Goal: Task Accomplishment & Management: Use online tool/utility

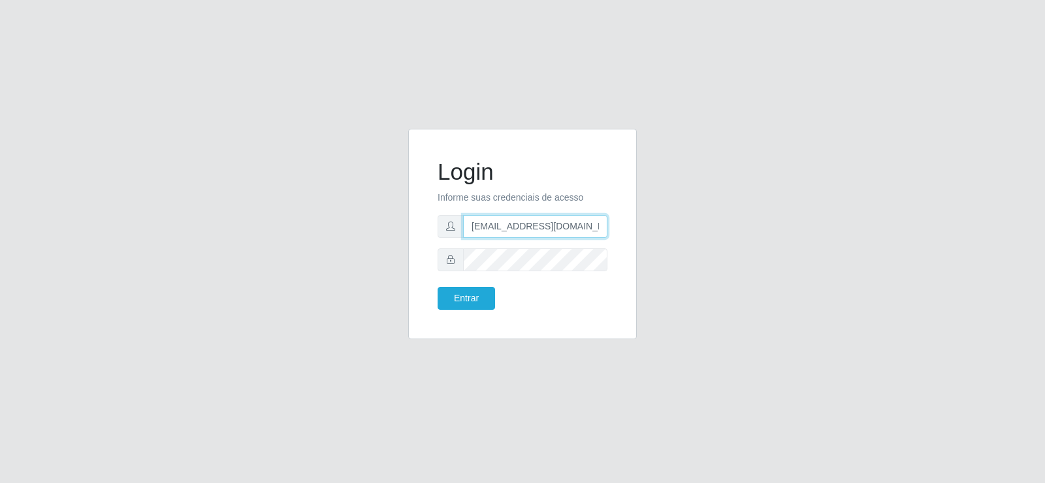
drag, startPoint x: 567, startPoint y: 227, endPoint x: 349, endPoint y: 242, distance: 218.0
click at [351, 242] on div "Login Informe suas credenciais de acesso [EMAIL_ADDRESS][DOMAIN_NAME] Entrar" at bounding box center [522, 242] width 745 height 226
type input "[DOMAIN_NAME]"
drag, startPoint x: 519, startPoint y: 227, endPoint x: 379, endPoint y: 231, distance: 139.2
click at [380, 231] on div "Login Informe suas credenciais de acesso [DOMAIN_NAME] Entrar" at bounding box center [522, 242] width 745 height 226
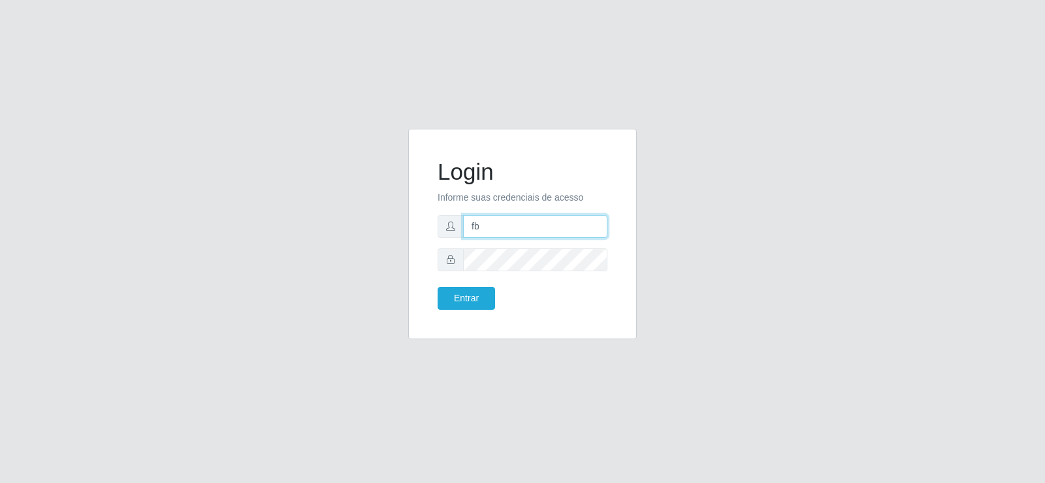
type input "[EMAIL_ADDRESS][DOMAIN_NAME]"
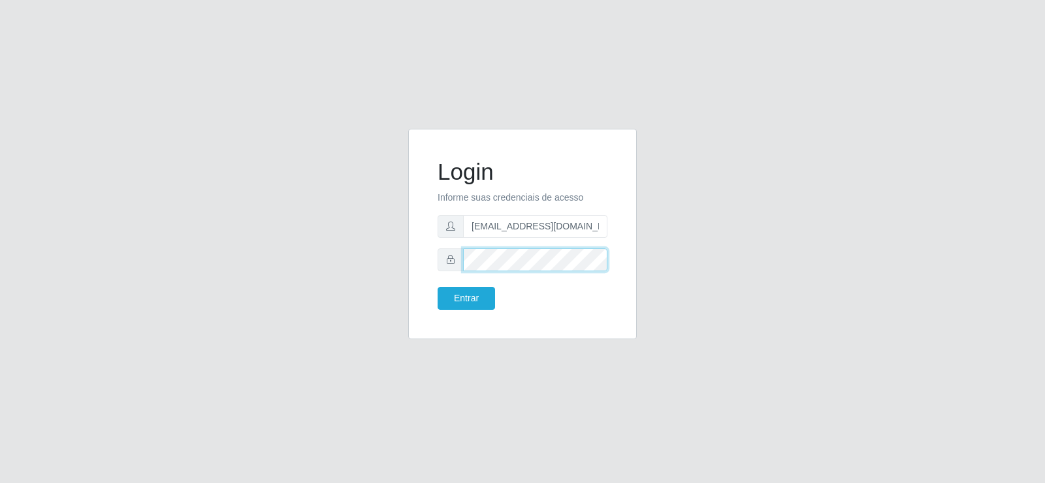
click at [304, 248] on div "Login Informe suas credenciais de acesso [EMAIL_ADDRESS][DOMAIN_NAME] Entrar" at bounding box center [522, 242] width 745 height 226
click at [464, 300] on button "Entrar" at bounding box center [466, 298] width 57 height 23
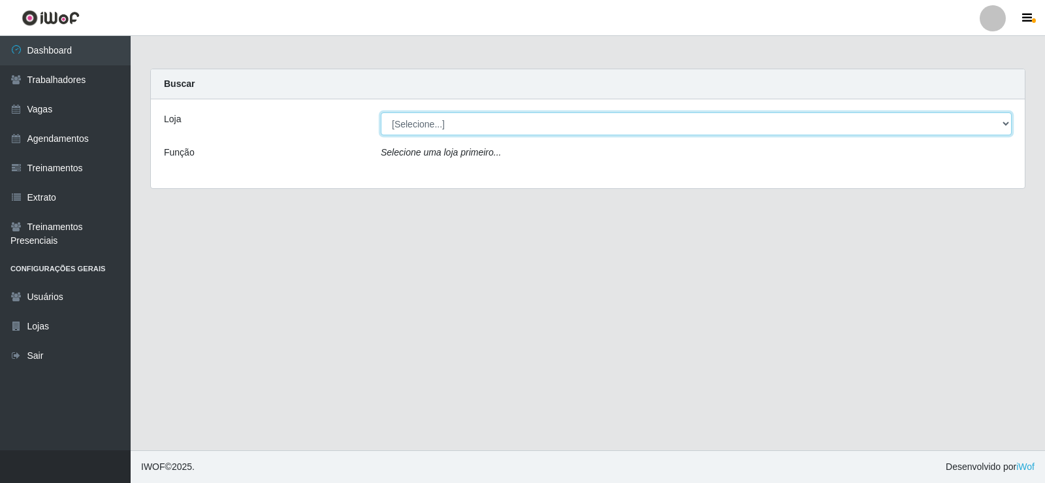
click at [393, 124] on select "[Selecione...] Supermercado Tadeu - [GEOGRAPHIC_DATA]" at bounding box center [696, 123] width 631 height 23
select select "195"
click at [381, 112] on select "[Selecione...] Supermercado Tadeu - [GEOGRAPHIC_DATA]" at bounding box center [696, 123] width 631 height 23
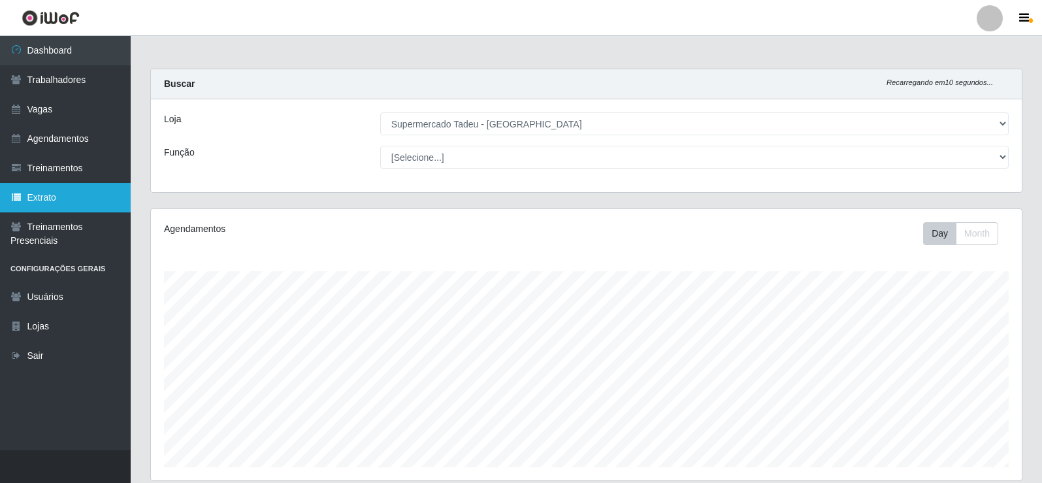
click at [22, 191] on link "Extrato" at bounding box center [65, 197] width 131 height 29
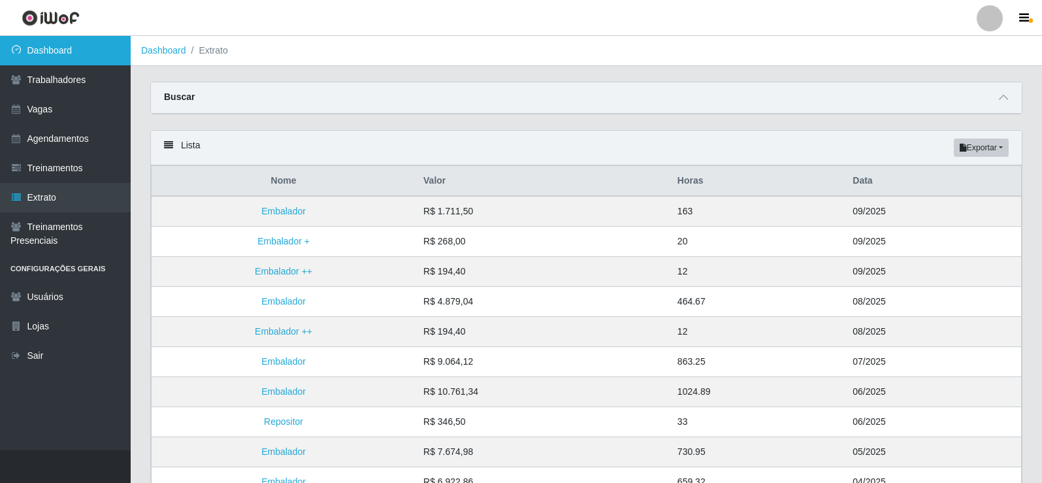
click at [46, 61] on link "Dashboard" at bounding box center [65, 50] width 131 height 29
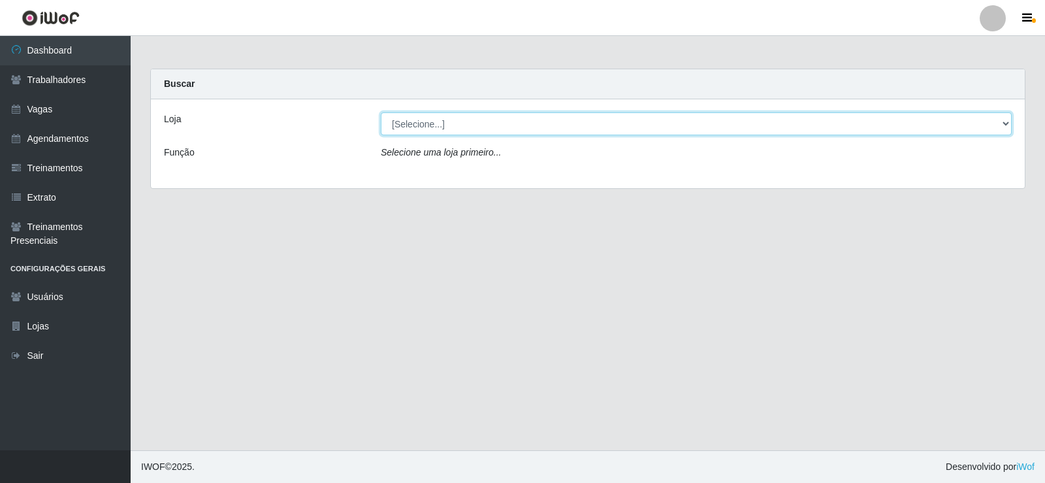
click at [556, 116] on select "[Selecione...] Supermercado Tadeu - [GEOGRAPHIC_DATA]" at bounding box center [696, 123] width 631 height 23
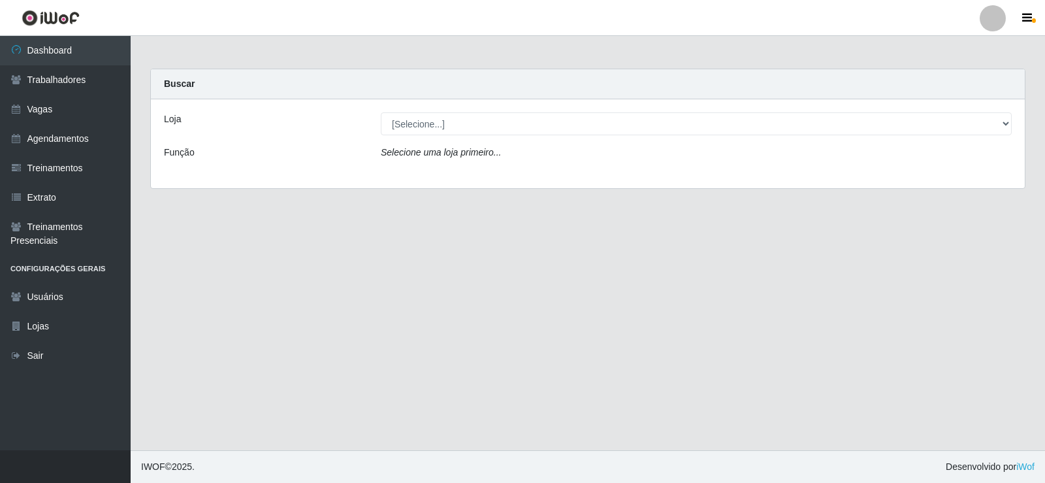
click at [519, 176] on div "Loja [Selecione...] Supermercado Tadeu - [GEOGRAPHIC_DATA] Função Selecione uma…" at bounding box center [588, 143] width 874 height 89
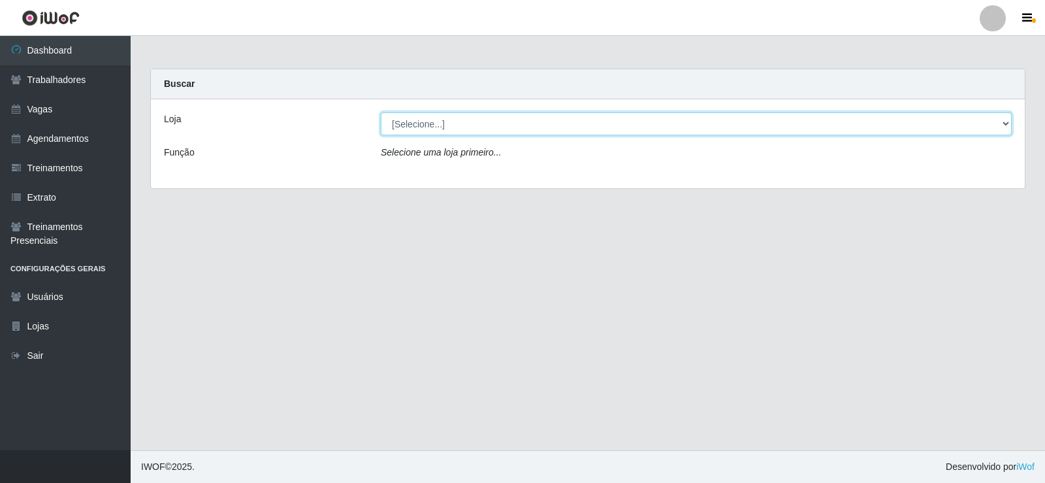
click at [503, 126] on select "[Selecione...] Supermercado Tadeu - [GEOGRAPHIC_DATA]" at bounding box center [696, 123] width 631 height 23
select select "195"
click at [381, 112] on select "[Selecione...] Supermercado Tadeu - [GEOGRAPHIC_DATA]" at bounding box center [696, 123] width 631 height 23
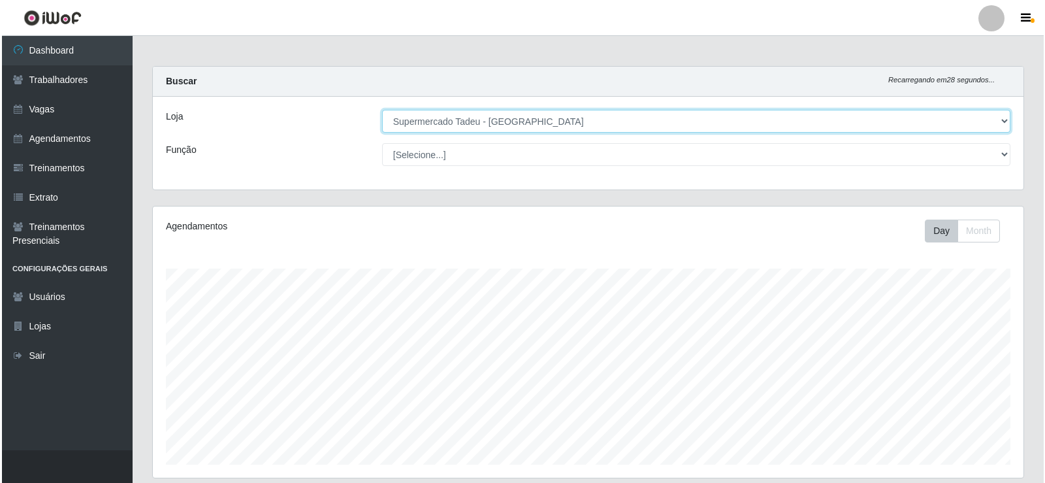
scroll to position [327, 0]
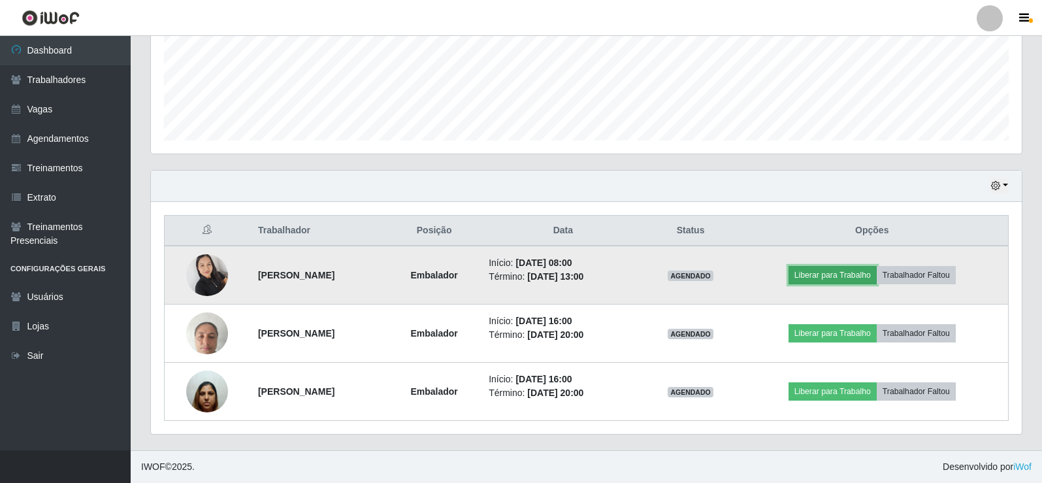
click at [855, 266] on button "Liberar para Trabalho" at bounding box center [832, 275] width 88 height 18
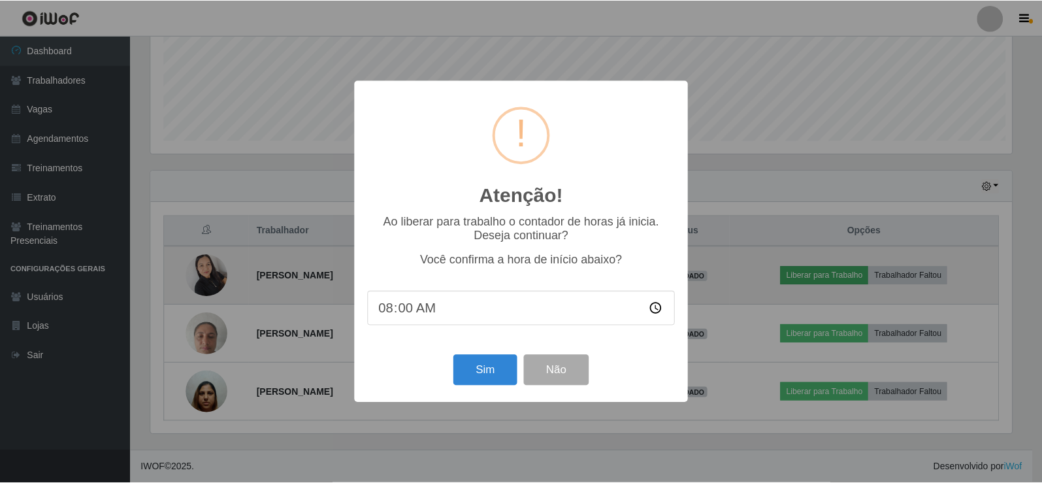
scroll to position [271, 864]
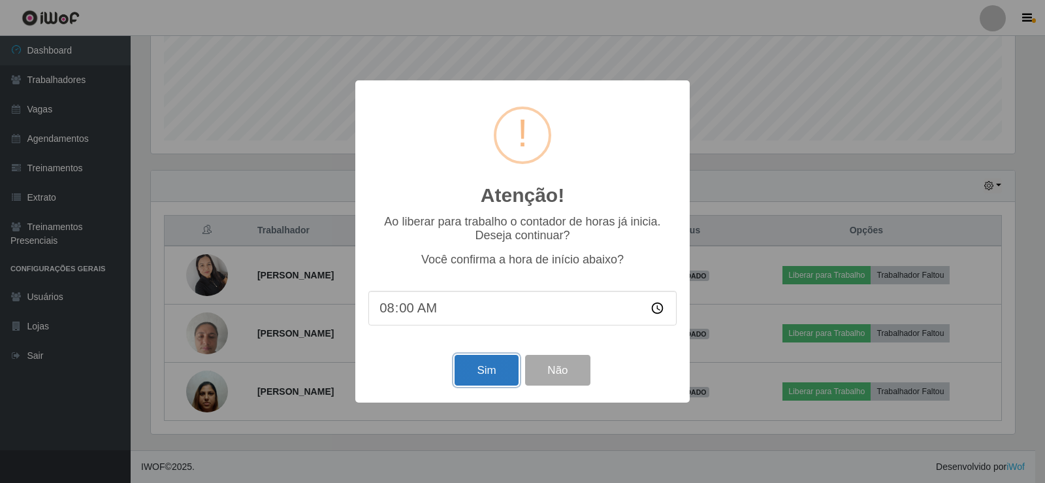
click at [482, 380] on button "Sim" at bounding box center [486, 370] width 63 height 31
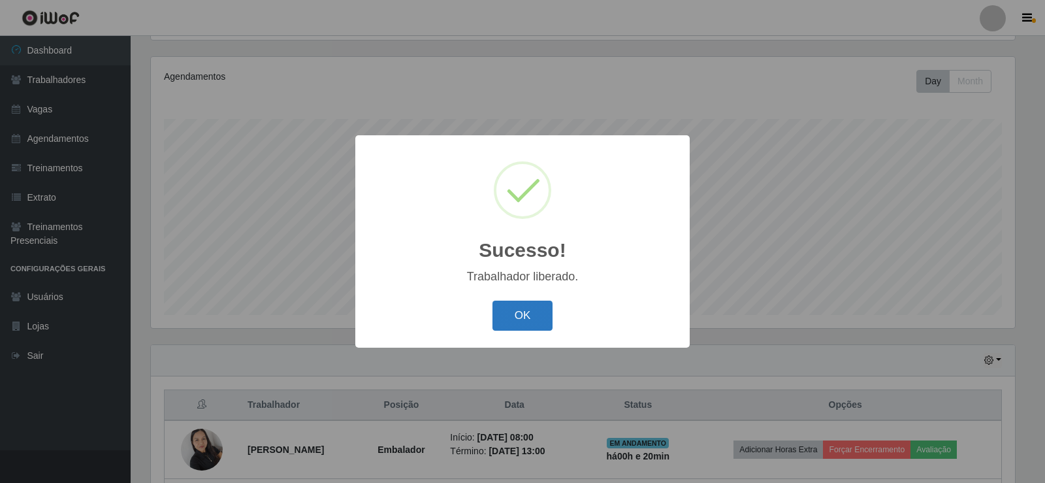
click at [537, 310] on button "OK" at bounding box center [522, 315] width 61 height 31
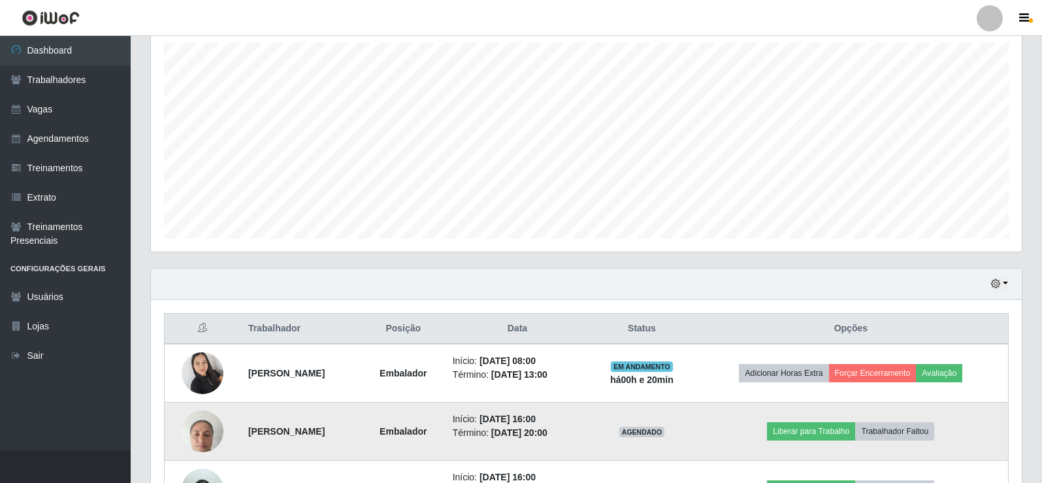
scroll to position [327, 0]
